Goal: Task Accomplishment & Management: Use online tool/utility

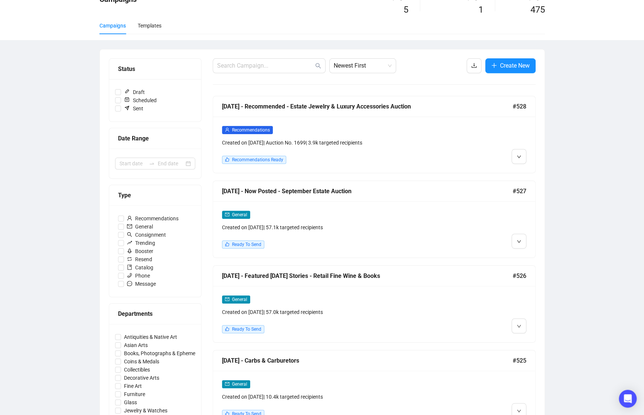
scroll to position [40, 0]
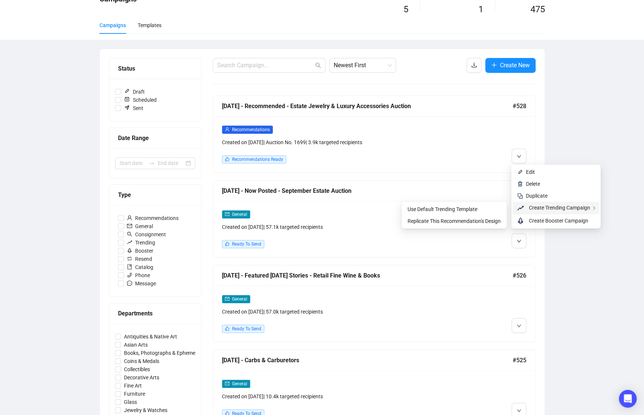
click at [539, 206] on span "Create Trending Campaign" at bounding box center [559, 208] width 61 height 6
click at [475, 218] on span "Replicate This Recommendation's Design" at bounding box center [454, 221] width 93 height 6
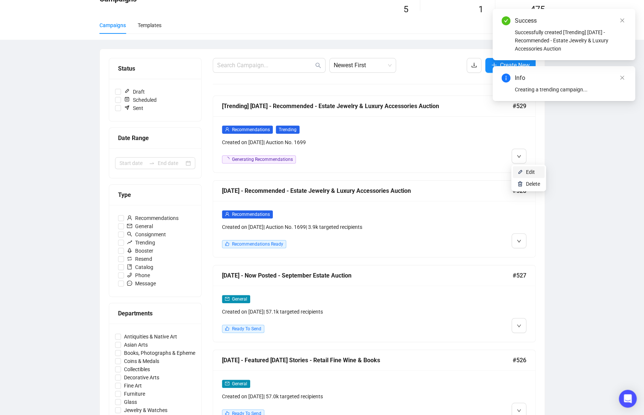
click at [523, 170] on li "Edit" at bounding box center [529, 172] width 32 height 12
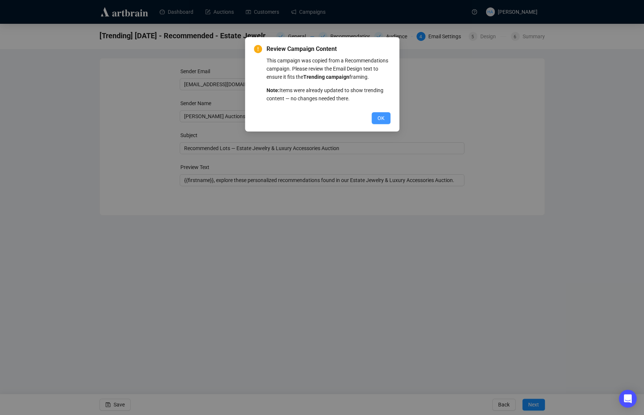
click at [378, 122] on span "OK" at bounding box center [380, 118] width 7 height 8
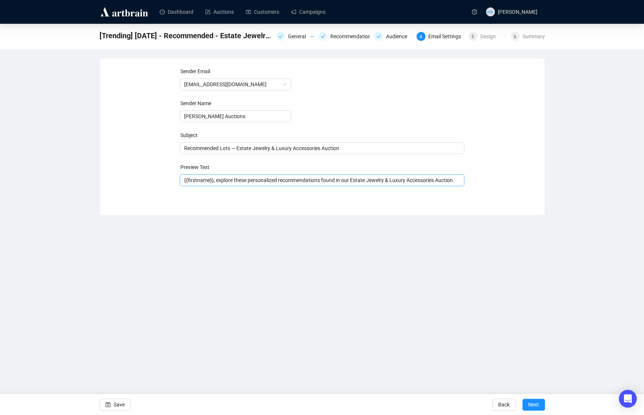
click at [287, 181] on span "{{firstname}}, explore these personalized recommendations found in our Estate J…" at bounding box center [322, 180] width 285 height 6
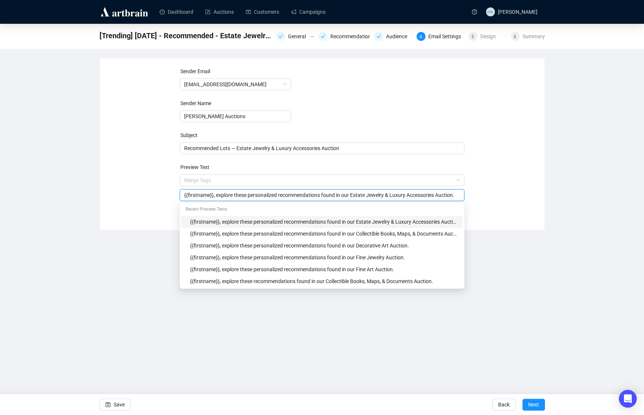
click at [264, 194] on input "{{firstname}}, explore these personalized recommendations found in our Estate J…" at bounding box center [322, 195] width 276 height 8
type input "{{firstname}}, explore these recommendations found in our Estate Jewelry & Luxu…"
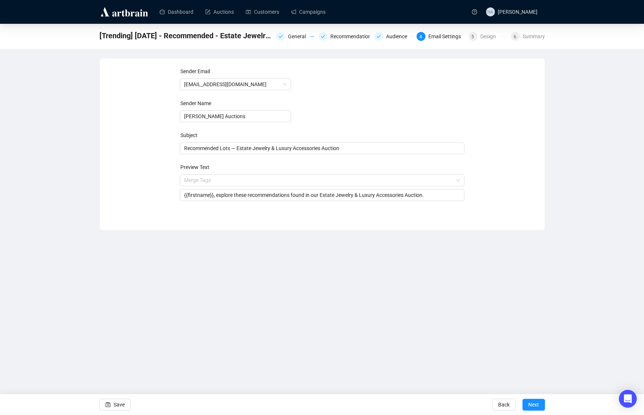
click at [500, 217] on div "Sender Email [EMAIL_ADDRESS][DOMAIN_NAME] Sender Name [PERSON_NAME] Auctions Su…" at bounding box center [322, 138] width 445 height 160
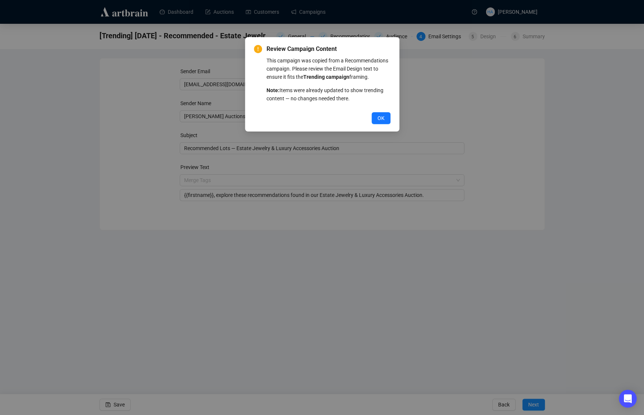
drag, startPoint x: 385, startPoint y: 124, endPoint x: 356, endPoint y: 127, distance: 29.0
click at [385, 124] on button "OK" at bounding box center [381, 118] width 19 height 12
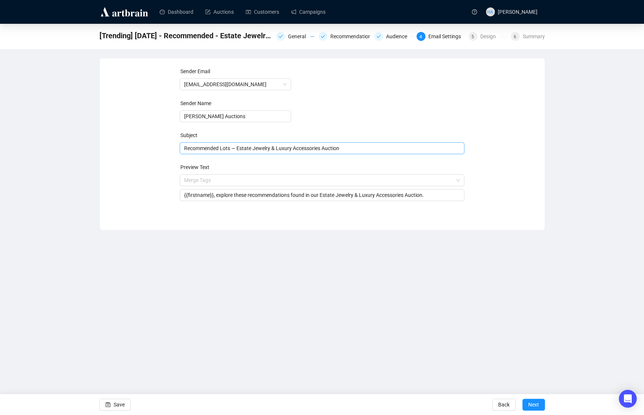
click at [198, 150] on span "Recommended Lots — Estate Jewelry & Luxury Accessories Auction" at bounding box center [322, 148] width 285 height 6
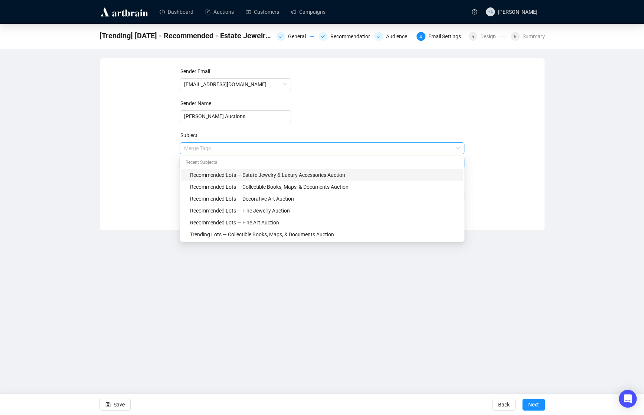
click at [198, 150] on input "search" at bounding box center [318, 148] width 269 height 11
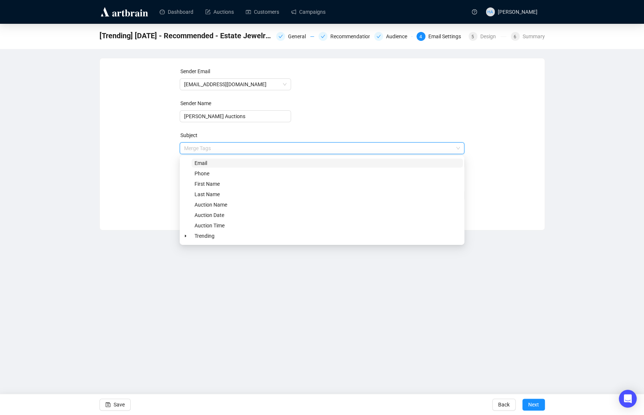
click at [155, 153] on div "Sender Email [EMAIL_ADDRESS][DOMAIN_NAME] Sender Name [PERSON_NAME] Auctions Su…" at bounding box center [322, 138] width 427 height 143
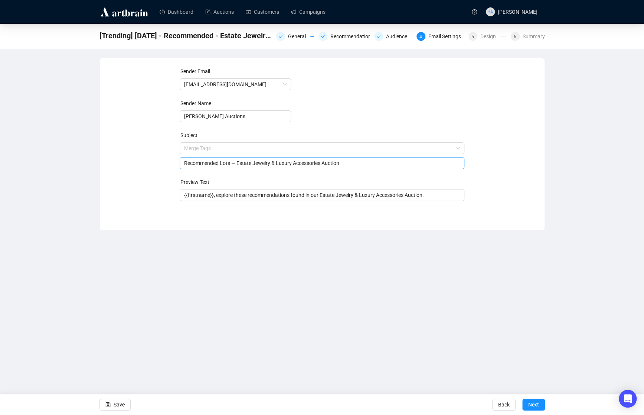
click at [196, 164] on input "Recommended Lots — Estate Jewelry & Luxury Accessories Auction" at bounding box center [322, 163] width 276 height 8
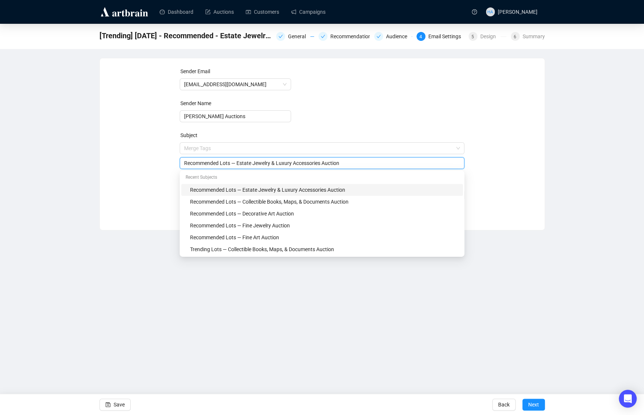
click at [196, 164] on input "Recommended Lots — Estate Jewelry & Luxury Accessories Auction" at bounding box center [322, 163] width 276 height 8
type input "Trending Lots — Estate Jewelry & Luxury Accessories Auction"
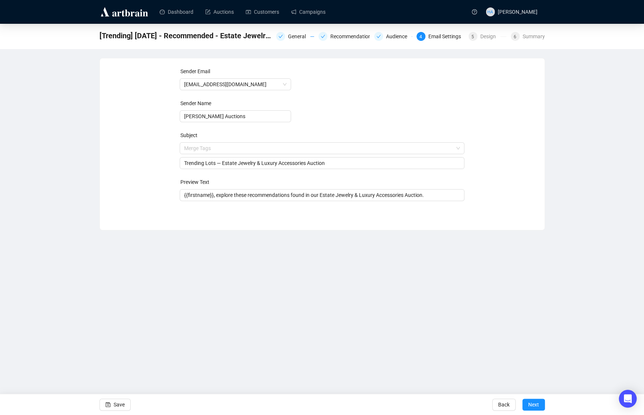
click at [158, 163] on div "Sender Email [EMAIL_ADDRESS][DOMAIN_NAME] Sender Name [PERSON_NAME] Auctions Su…" at bounding box center [322, 138] width 427 height 143
click at [532, 402] on span "Next" at bounding box center [533, 404] width 11 height 21
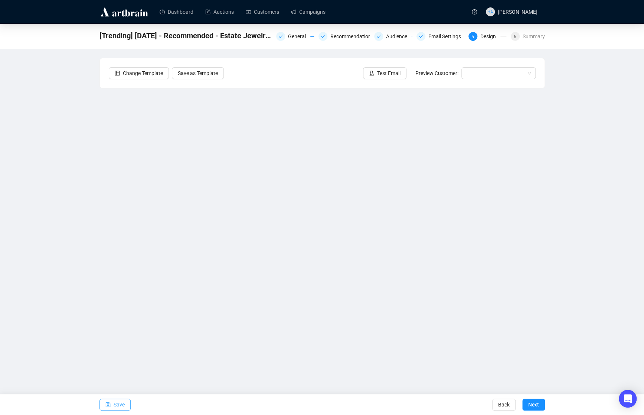
click at [114, 402] on span "Save" at bounding box center [119, 404] width 11 height 21
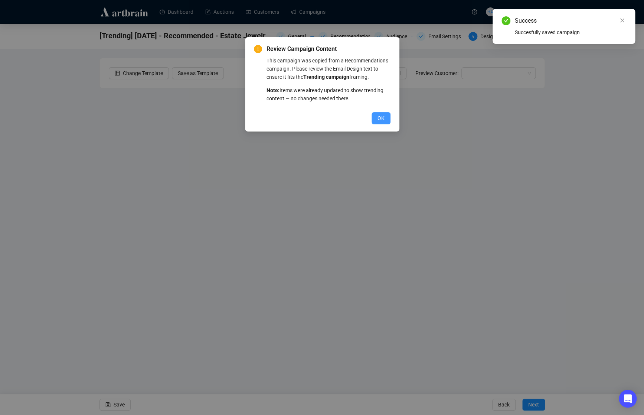
click at [379, 122] on span "OK" at bounding box center [380, 118] width 7 height 8
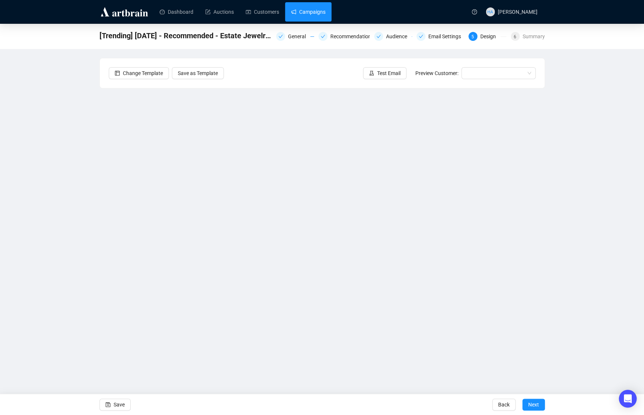
click at [324, 13] on link "Campaigns" at bounding box center [308, 11] width 35 height 19
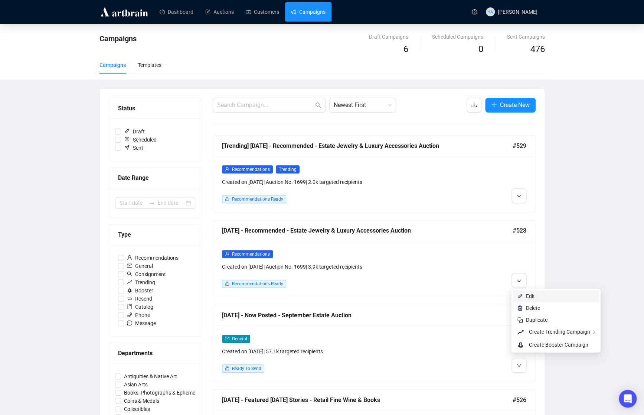
click at [524, 296] on li "Edit" at bounding box center [556, 296] width 86 height 12
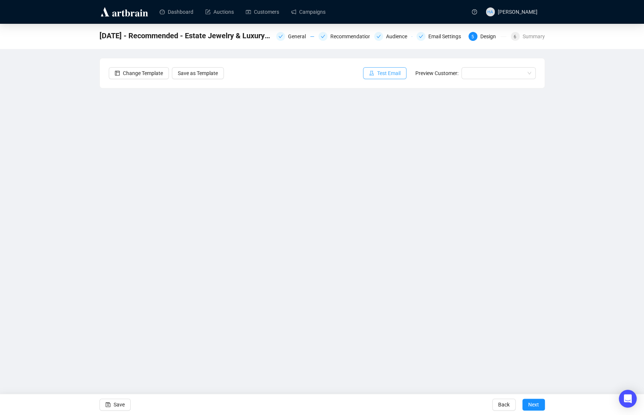
click at [393, 72] on span "Test Email" at bounding box center [388, 73] width 23 height 8
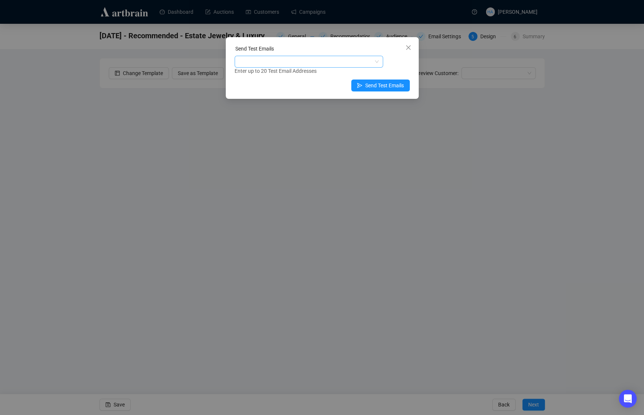
click at [330, 63] on div at bounding box center [305, 61] width 138 height 10
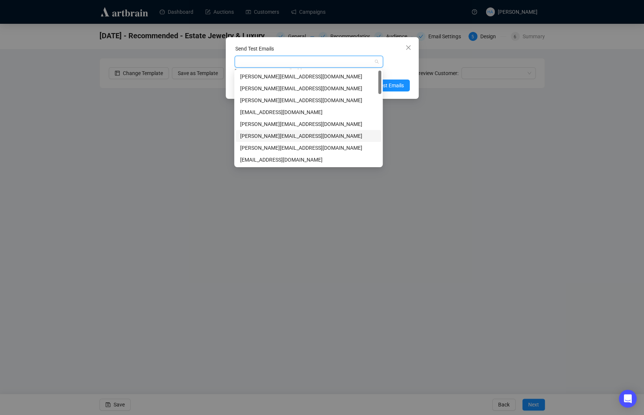
click at [251, 135] on div "[PERSON_NAME][EMAIL_ADDRESS][DOMAIN_NAME]" at bounding box center [308, 136] width 137 height 8
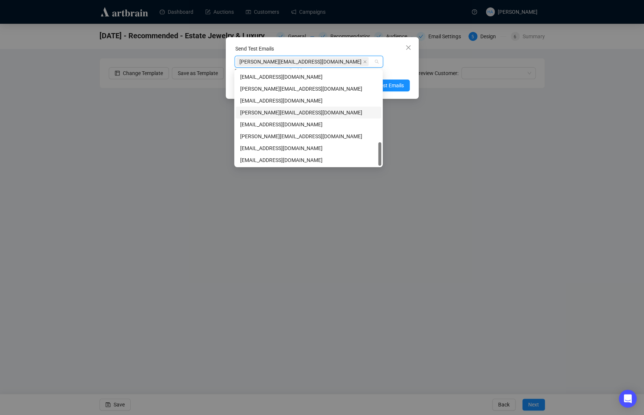
scroll to position [285, 0]
click at [252, 158] on div "[EMAIL_ADDRESS][DOMAIN_NAME]" at bounding box center [308, 160] width 137 height 8
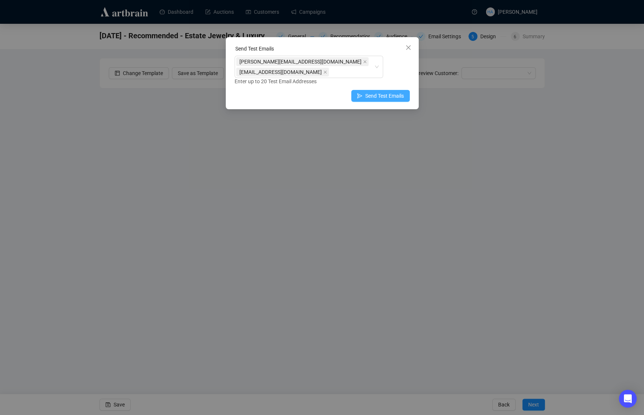
click at [393, 90] on button "Send Test Emails" at bounding box center [380, 96] width 59 height 12
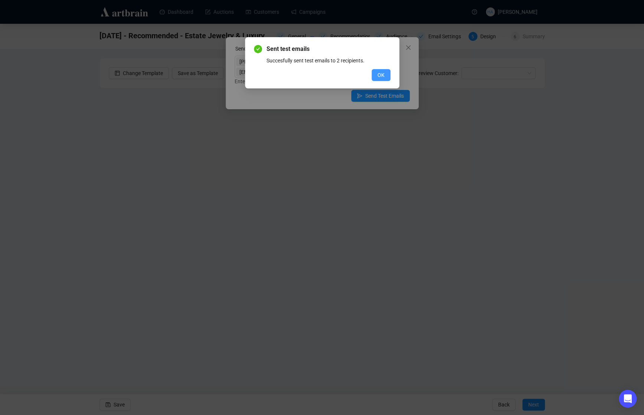
click at [384, 69] on button "OK" at bounding box center [381, 75] width 19 height 12
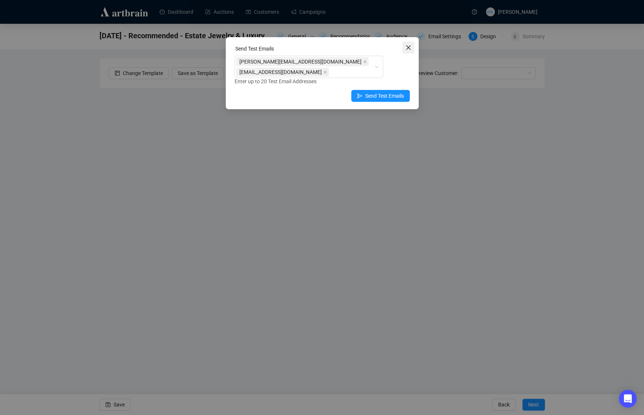
click at [410, 49] on icon "close" at bounding box center [408, 47] width 4 height 4
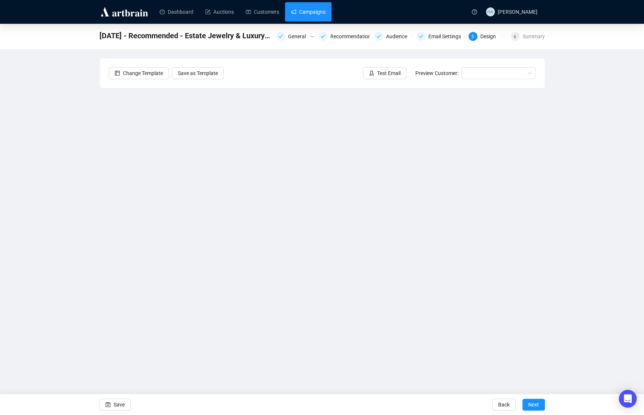
click at [320, 15] on link "Campaigns" at bounding box center [308, 11] width 35 height 19
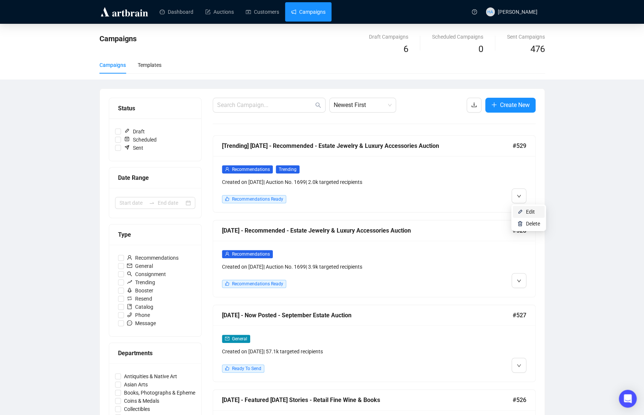
click at [522, 207] on li "Edit" at bounding box center [529, 212] width 32 height 12
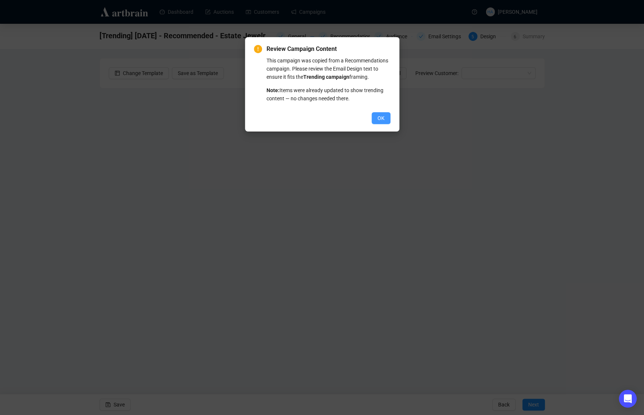
click at [380, 122] on span "OK" at bounding box center [380, 118] width 7 height 8
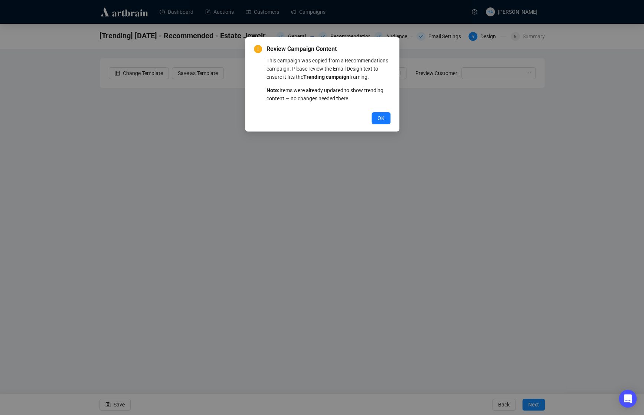
click at [380, 122] on span "OK" at bounding box center [380, 118] width 7 height 8
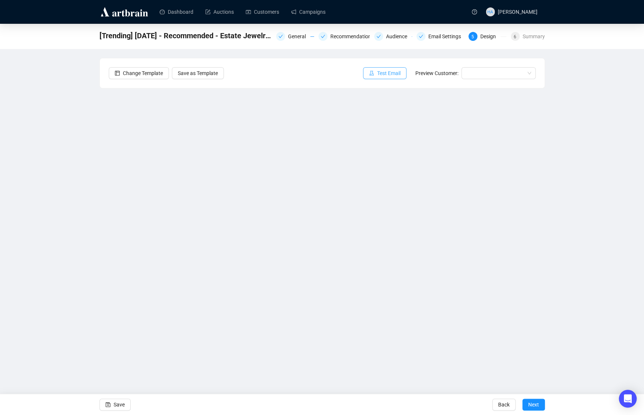
click at [385, 75] on span "Test Email" at bounding box center [388, 73] width 23 height 8
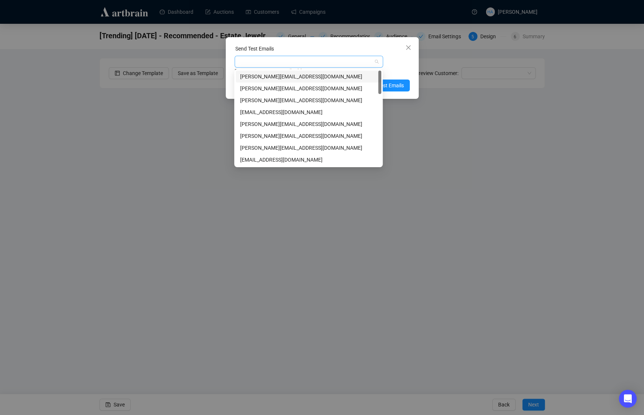
click at [328, 63] on div at bounding box center [305, 61] width 138 height 10
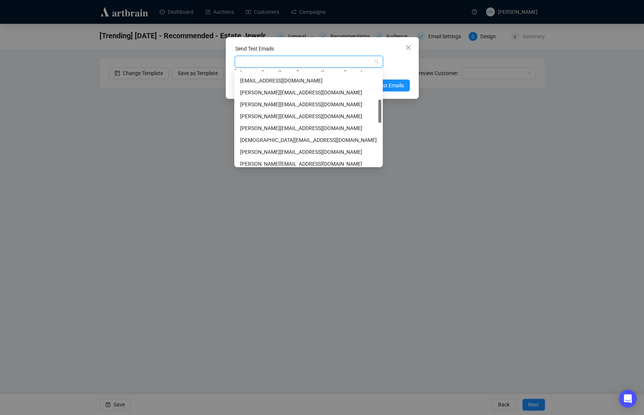
scroll to position [115, 0]
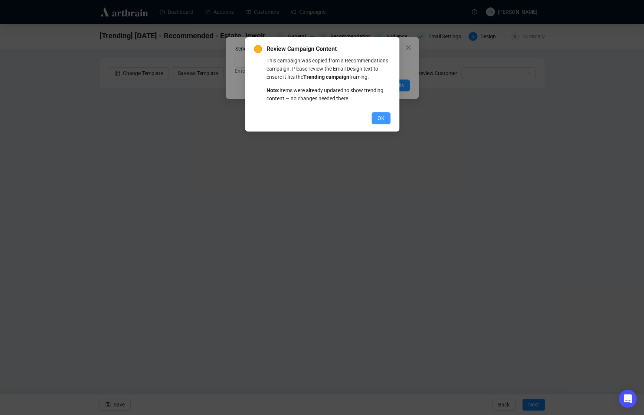
click at [380, 122] on span "OK" at bounding box center [380, 118] width 7 height 8
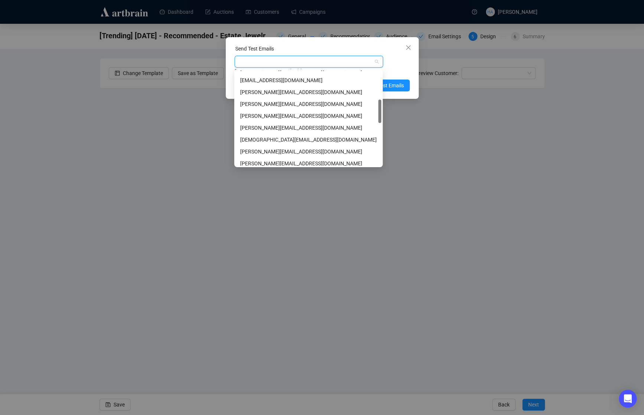
click at [299, 61] on div at bounding box center [305, 61] width 138 height 10
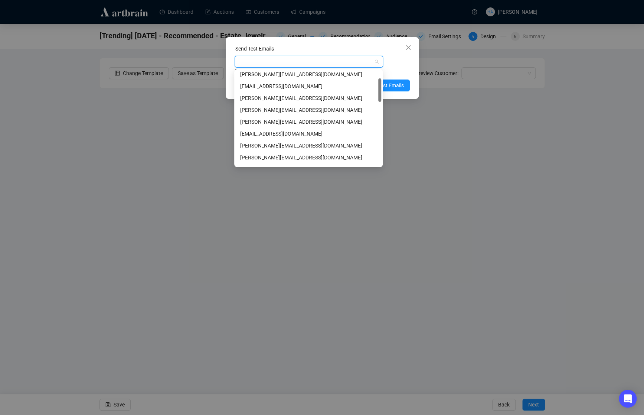
scroll to position [26, 0]
click at [269, 109] on div "[PERSON_NAME][EMAIL_ADDRESS][DOMAIN_NAME]" at bounding box center [308, 110] width 137 height 8
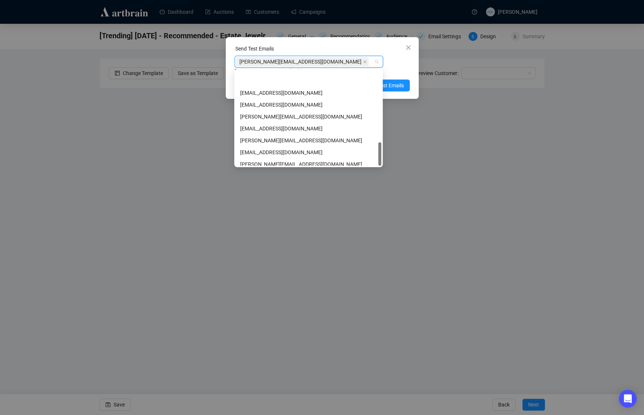
scroll to position [285, 0]
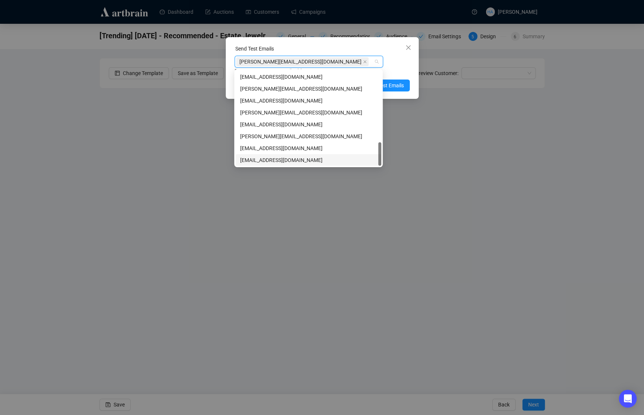
click at [271, 160] on div "[EMAIL_ADDRESS][DOMAIN_NAME]" at bounding box center [308, 160] width 137 height 8
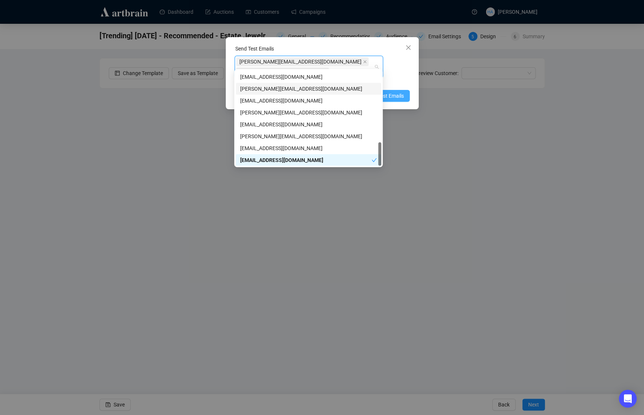
click at [394, 92] on span "Send Test Emails" at bounding box center [384, 96] width 39 height 8
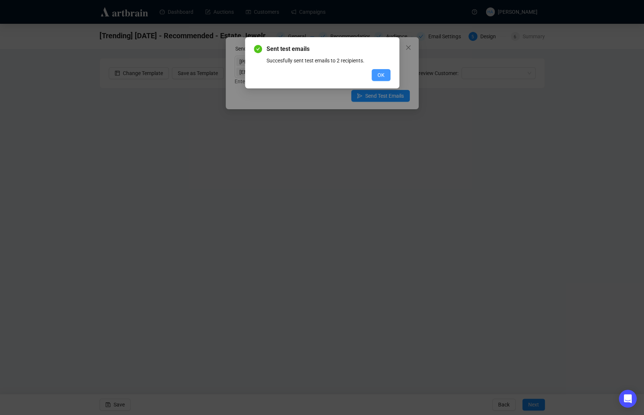
click at [385, 74] on button "OK" at bounding box center [381, 75] width 19 height 12
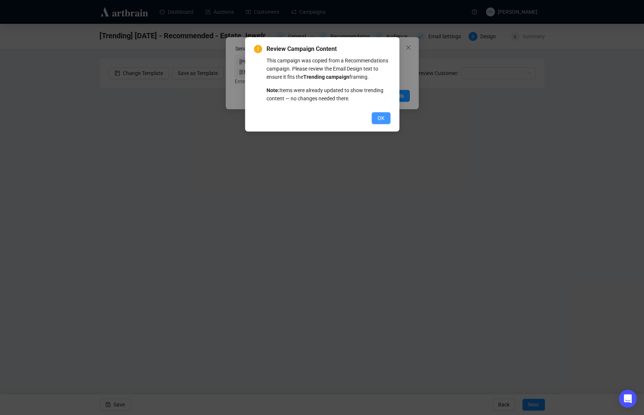
click at [375, 124] on button "OK" at bounding box center [381, 118] width 19 height 12
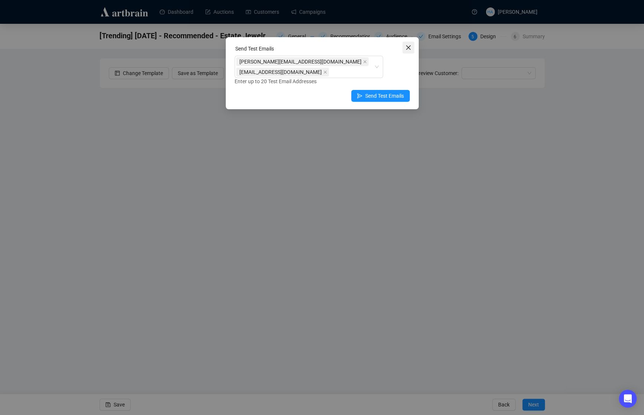
click at [408, 47] on icon "close" at bounding box center [408, 47] width 4 height 4
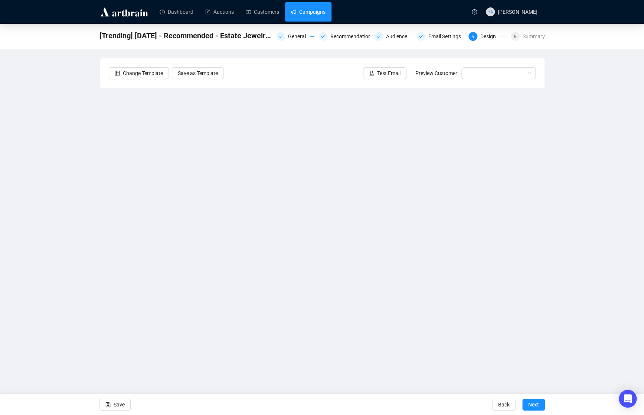
click at [321, 14] on link "Campaigns" at bounding box center [308, 11] width 35 height 19
